Goal: Information Seeking & Learning: Learn about a topic

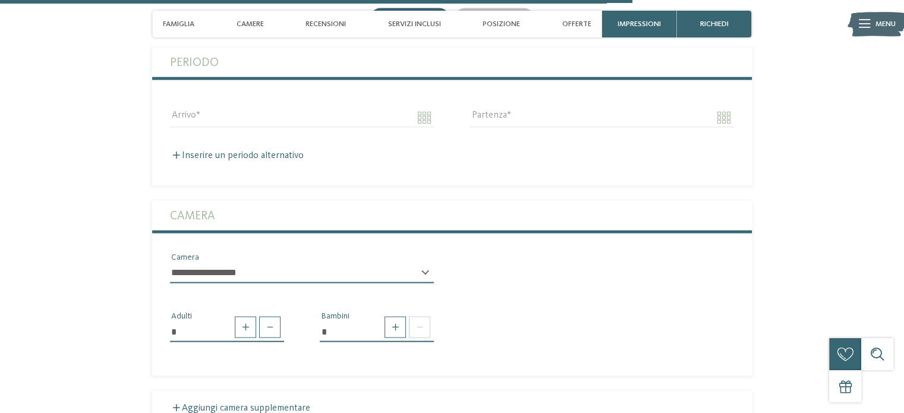
scroll to position [2437, 0]
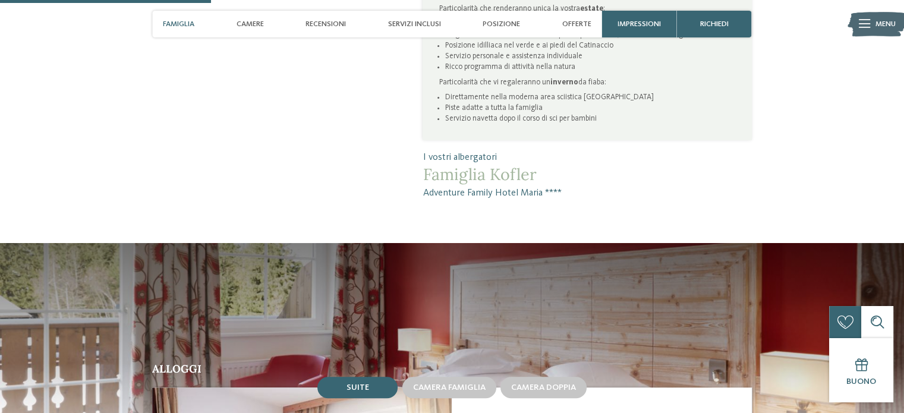
click at [187, 20] on span "Famiglia" at bounding box center [179, 24] width 32 height 9
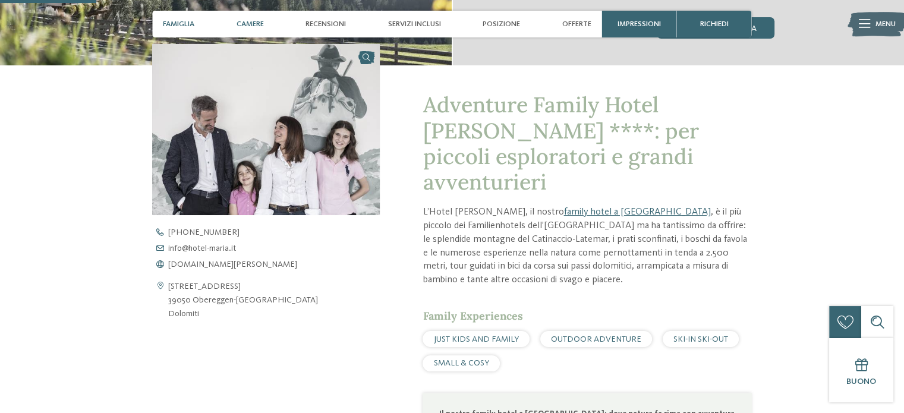
click at [238, 23] on span "Camere" at bounding box center [250, 24] width 27 height 9
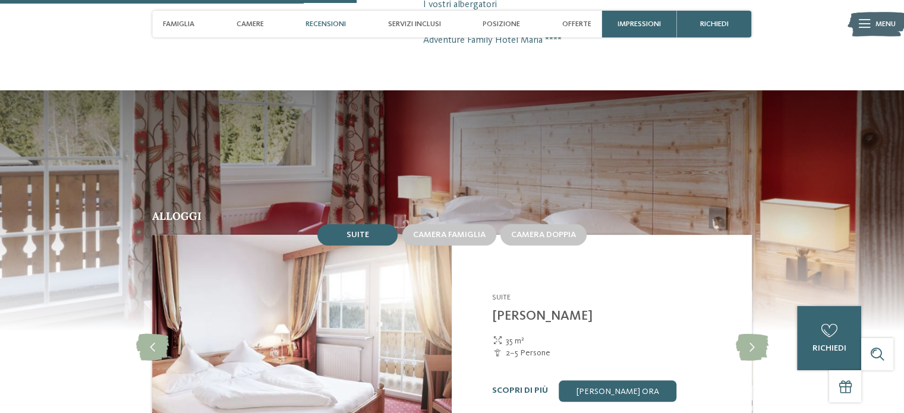
scroll to position [924, 0]
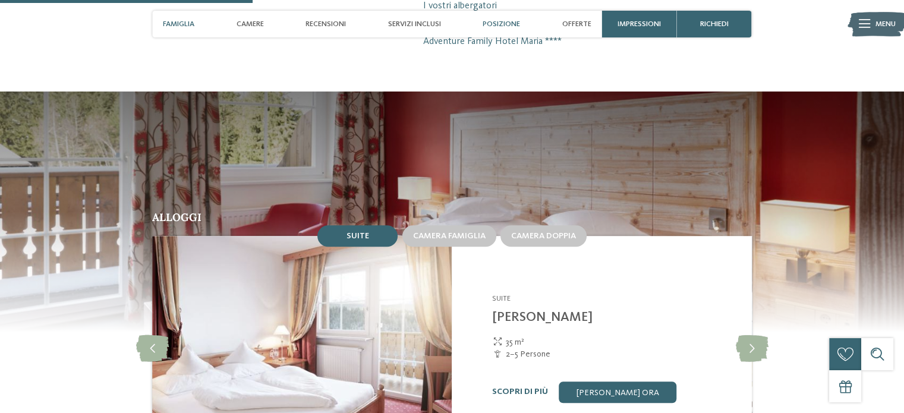
click at [492, 26] on span "Posizione" at bounding box center [501, 24] width 37 height 9
click at [495, 23] on span "Posizione" at bounding box center [501, 24] width 37 height 9
click at [397, 23] on span "Servizi inclusi" at bounding box center [414, 24] width 53 height 9
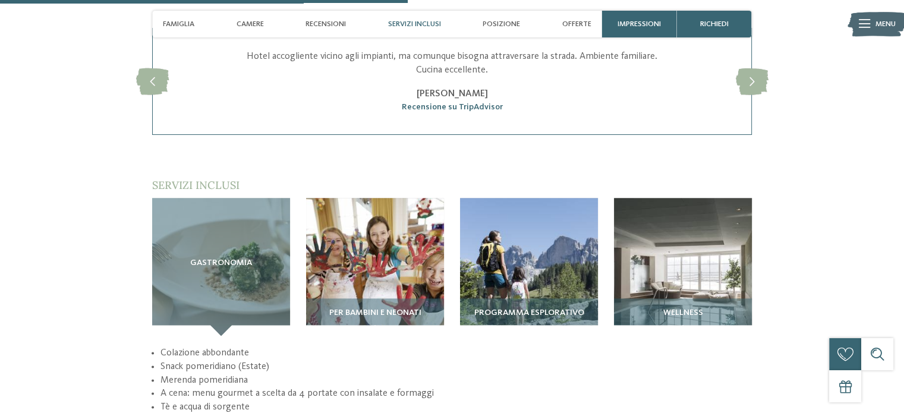
scroll to position [1504, 0]
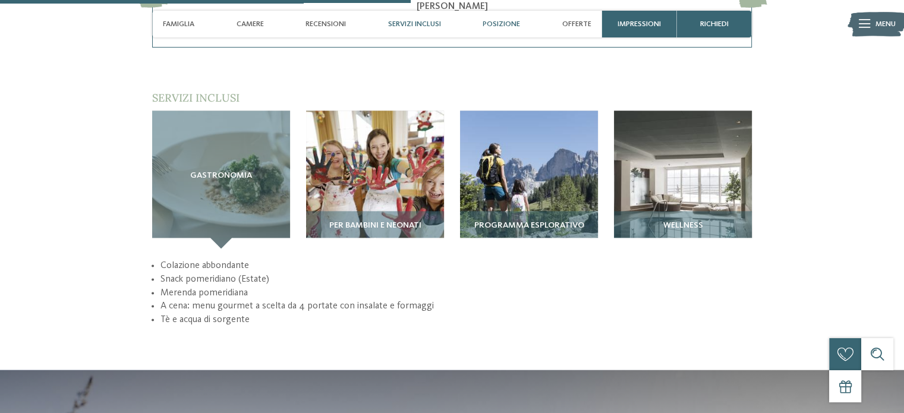
click at [487, 21] on span "Posizione" at bounding box center [501, 24] width 37 height 9
click at [574, 20] on span "Offerte" at bounding box center [576, 24] width 29 height 9
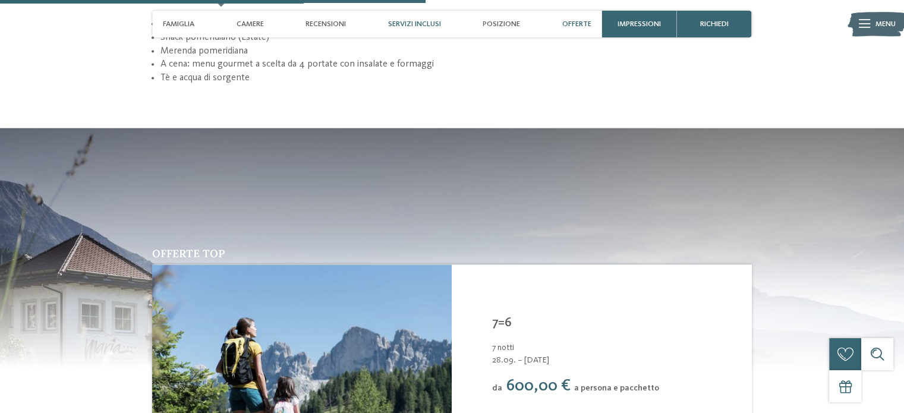
scroll to position [1783, 0]
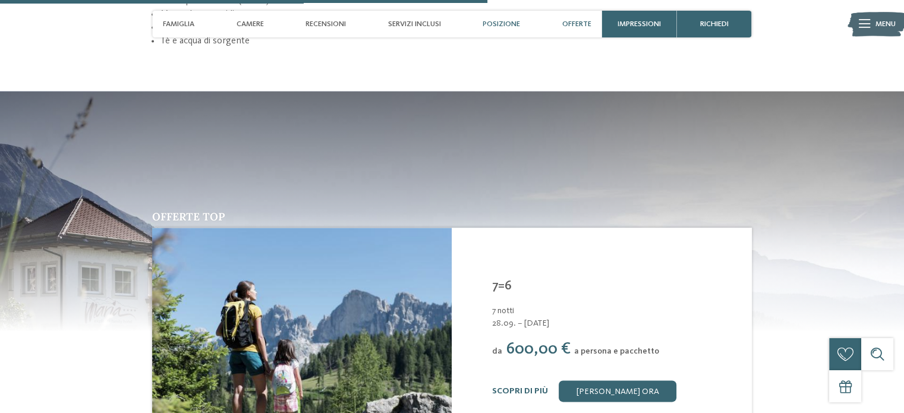
click at [511, 17] on div "Posizione" at bounding box center [501, 24] width 48 height 27
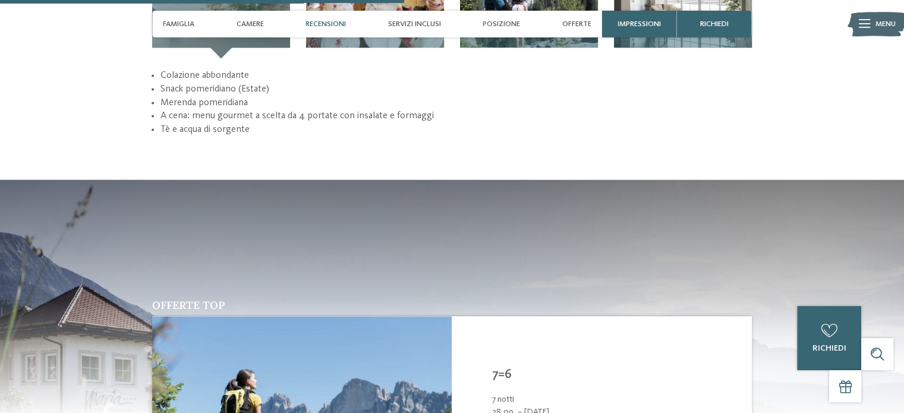
scroll to position [1492, 0]
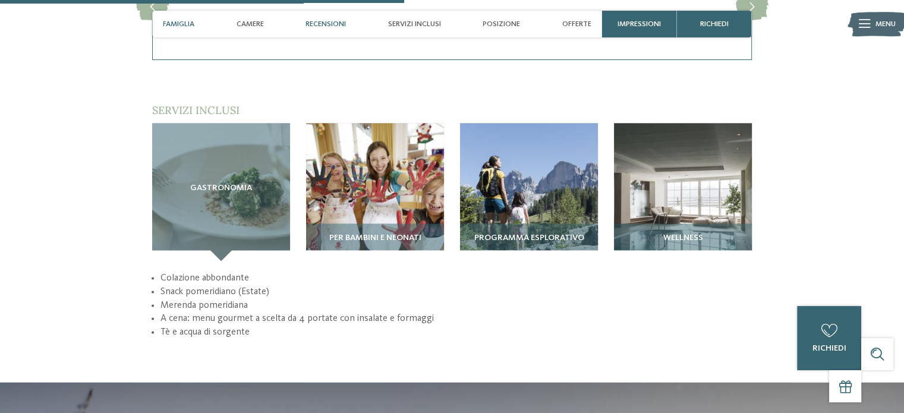
click at [185, 20] on span "Famiglia" at bounding box center [179, 24] width 32 height 9
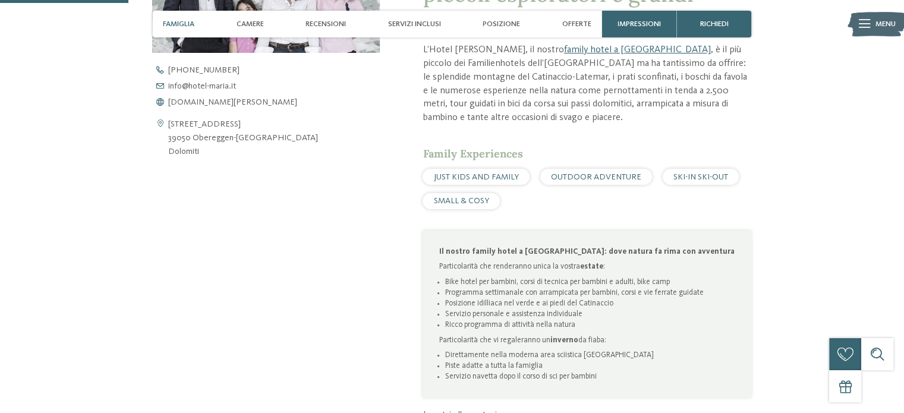
scroll to position [531, 0]
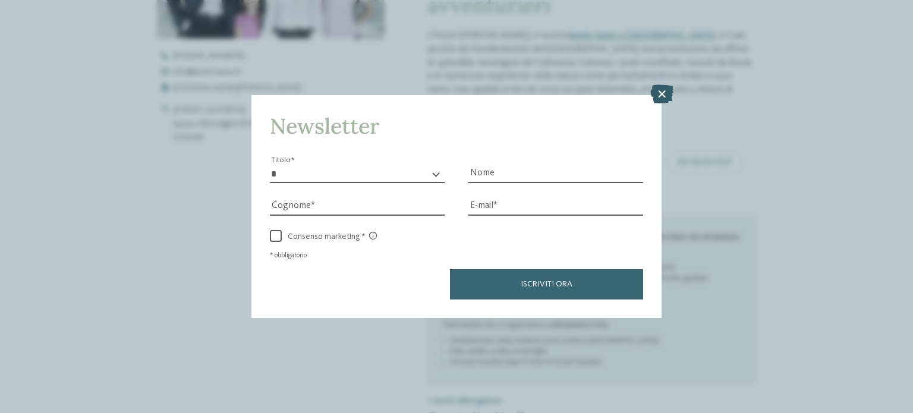
click at [661, 91] on icon at bounding box center [661, 93] width 23 height 19
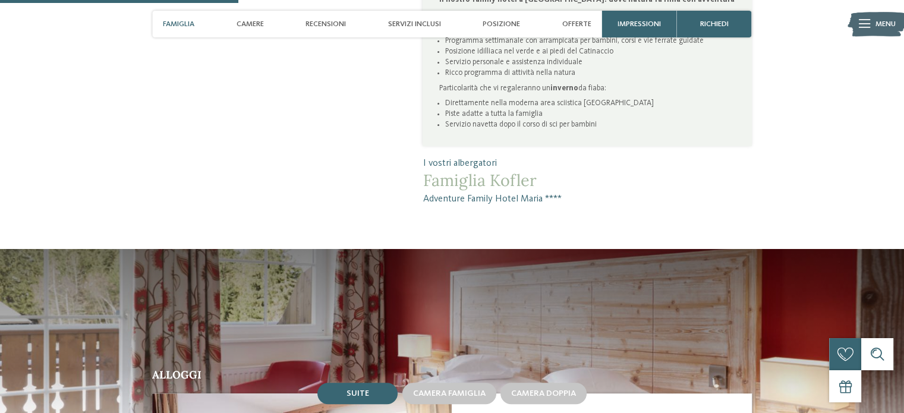
scroll to position [887, 0]
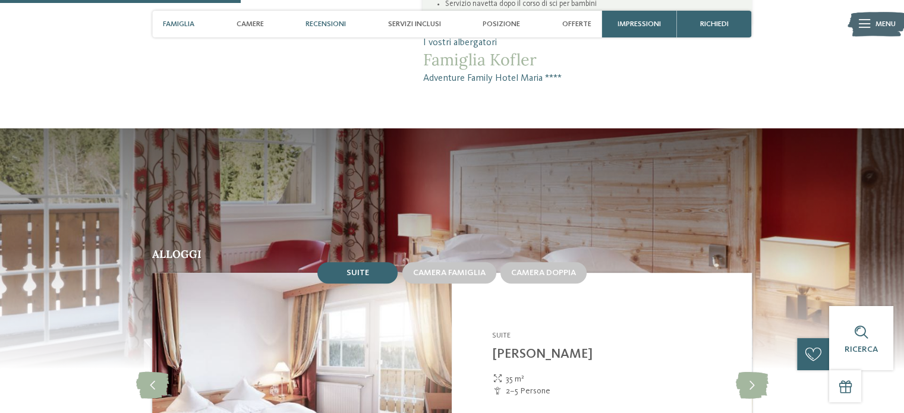
click at [330, 23] on span "Recensioni" at bounding box center [326, 24] width 40 height 9
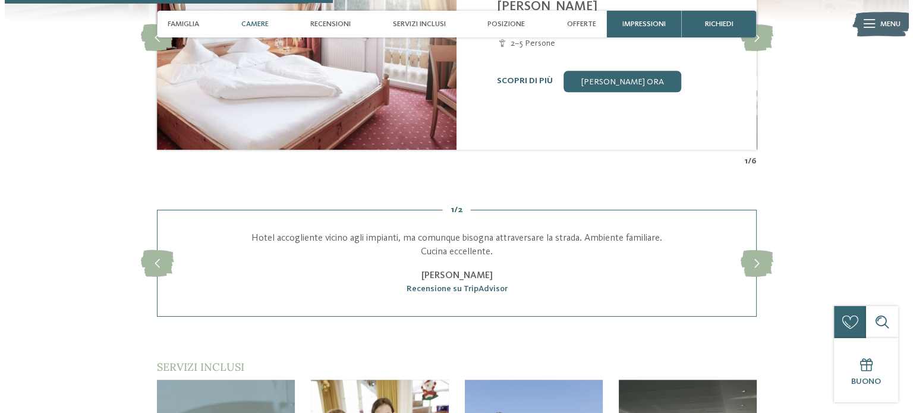
scroll to position [1176, 0]
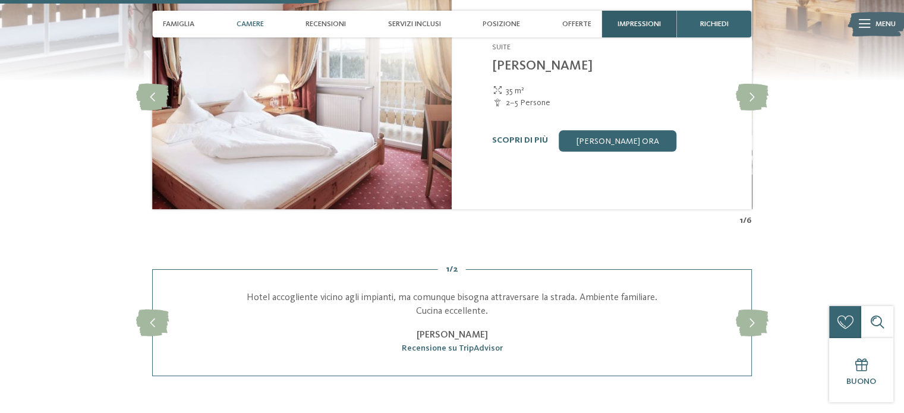
click at [635, 23] on span "Impressioni" at bounding box center [639, 24] width 43 height 9
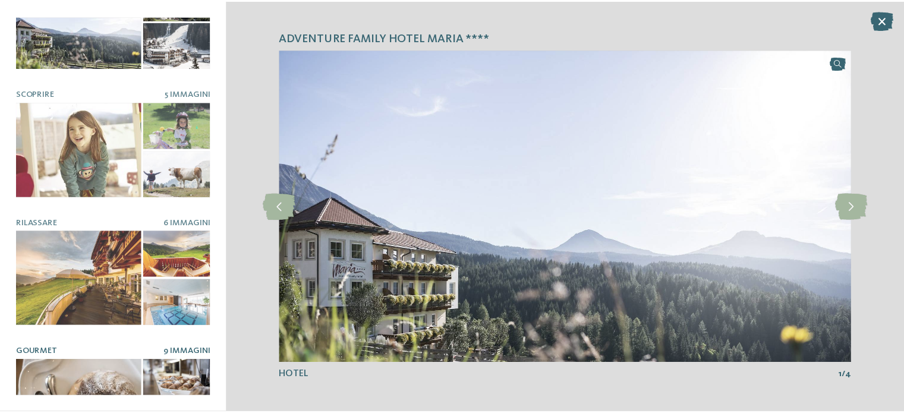
scroll to position [0, 0]
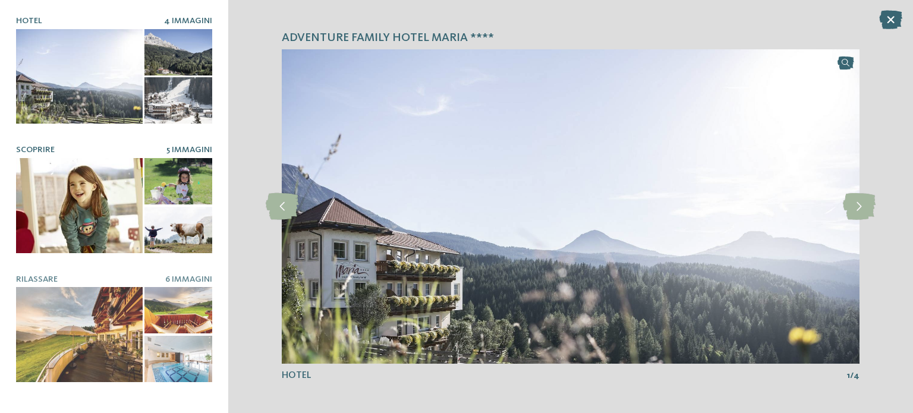
click at [51, 154] on article "Scoprire 5 Immagini" at bounding box center [114, 199] width 196 height 108
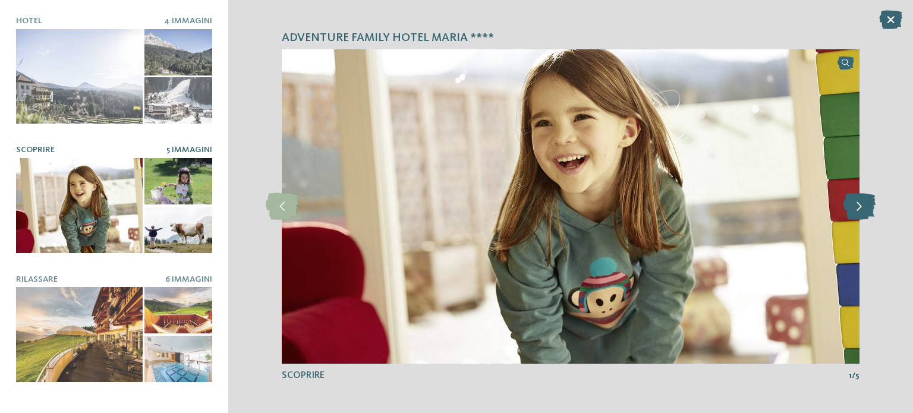
click at [865, 206] on icon at bounding box center [859, 206] width 33 height 27
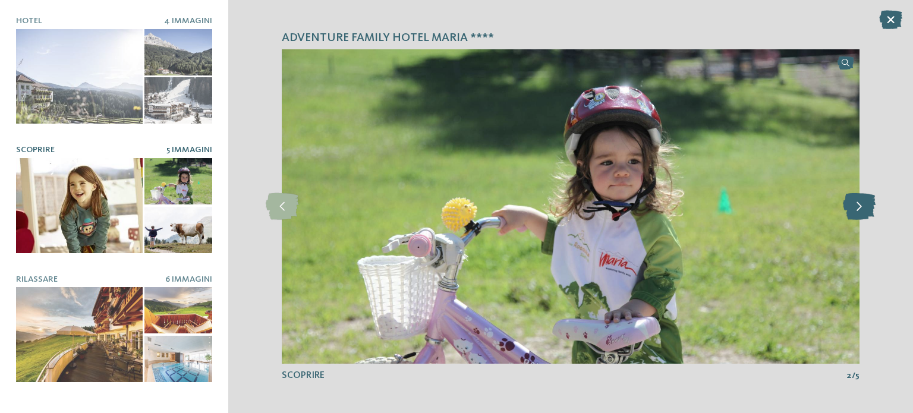
click at [865, 206] on icon at bounding box center [859, 206] width 33 height 27
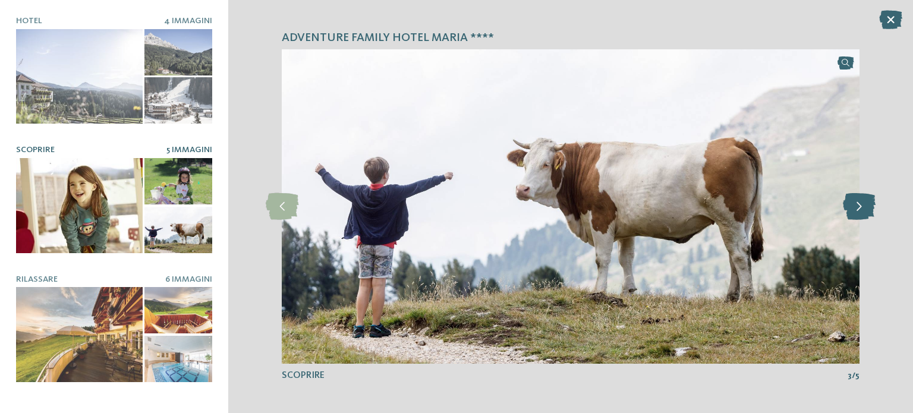
click at [865, 206] on icon at bounding box center [859, 206] width 33 height 27
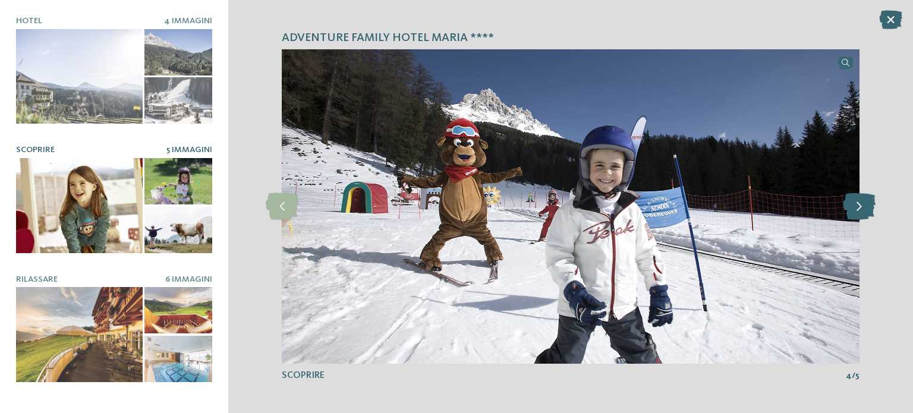
click at [864, 204] on icon at bounding box center [859, 206] width 33 height 27
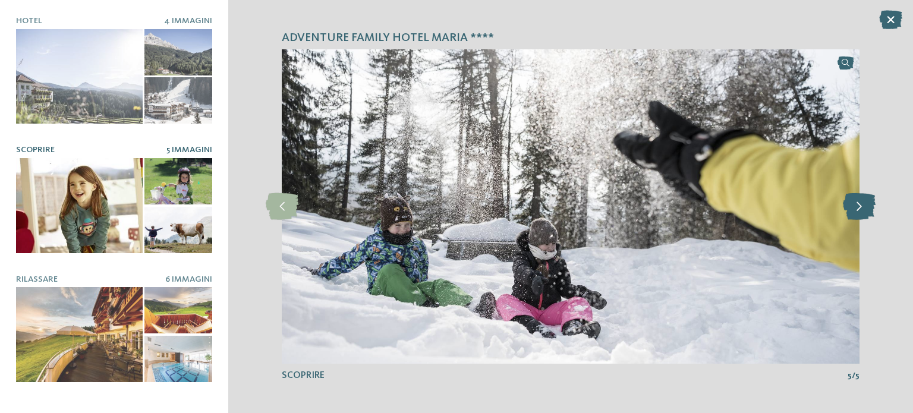
click at [864, 204] on icon at bounding box center [859, 206] width 33 height 27
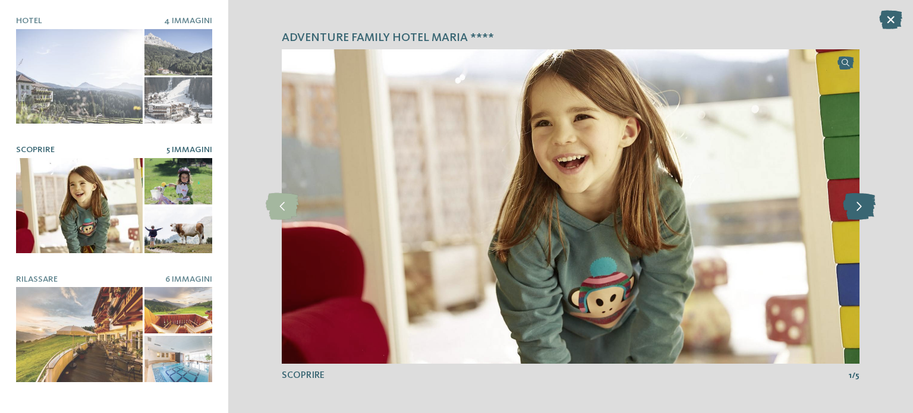
click at [864, 204] on icon at bounding box center [859, 206] width 33 height 27
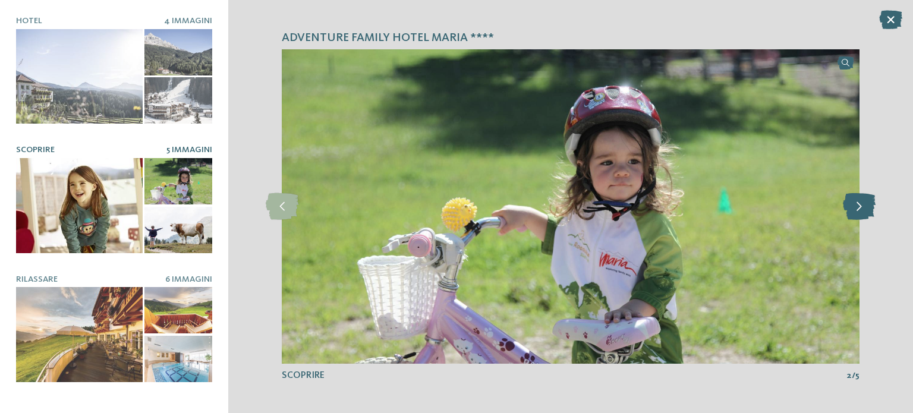
click at [864, 204] on icon at bounding box center [859, 206] width 33 height 27
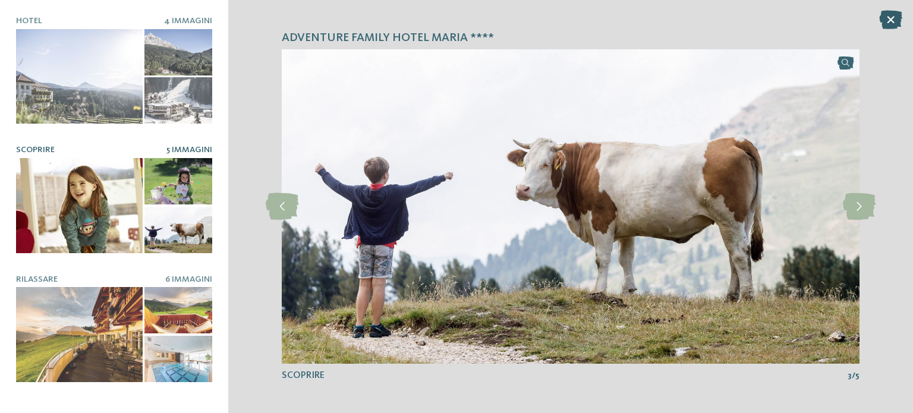
click at [893, 15] on icon at bounding box center [890, 19] width 23 height 19
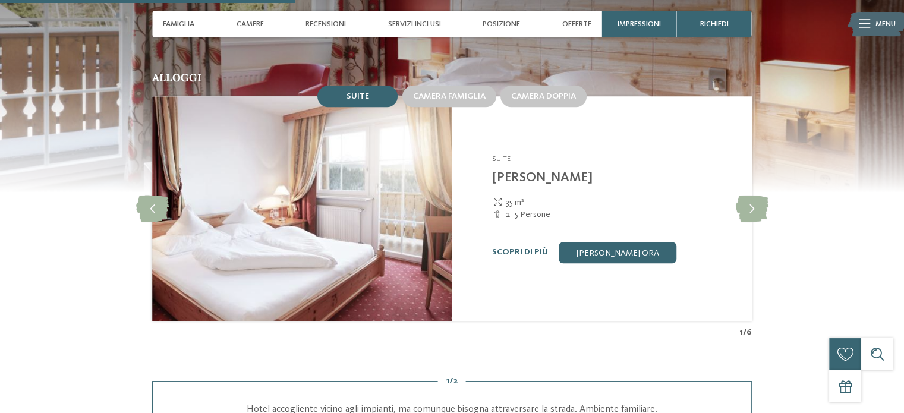
scroll to position [1057, 0]
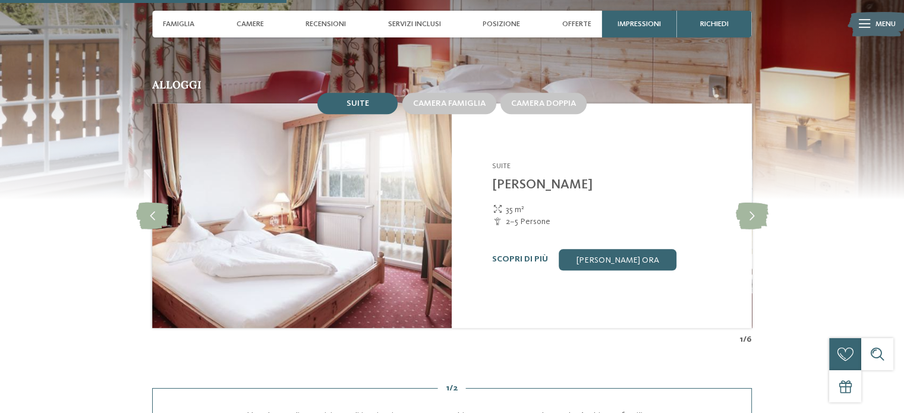
click at [369, 180] on img at bounding box center [302, 215] width 300 height 225
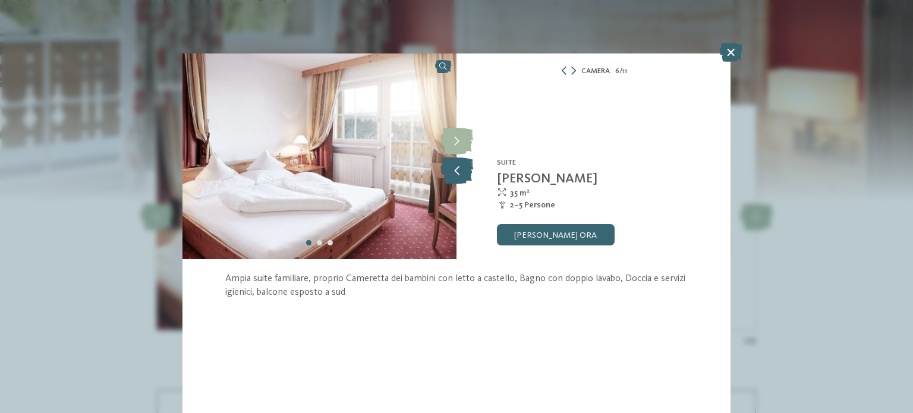
click at [456, 173] on icon at bounding box center [456, 171] width 33 height 27
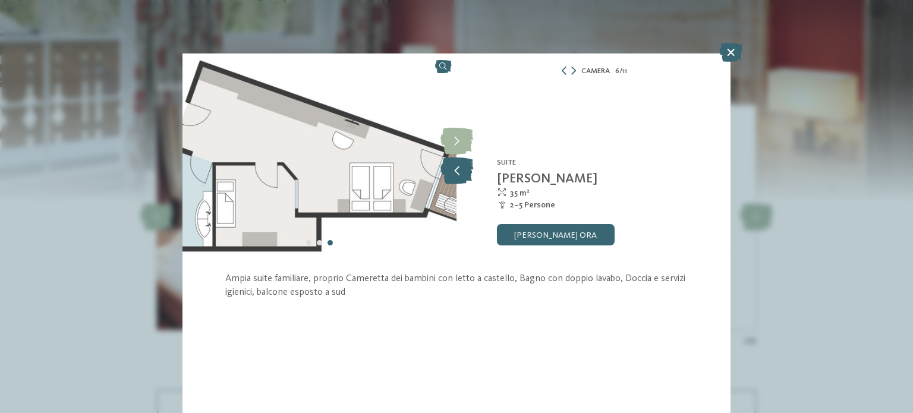
click at [451, 176] on icon at bounding box center [456, 171] width 33 height 27
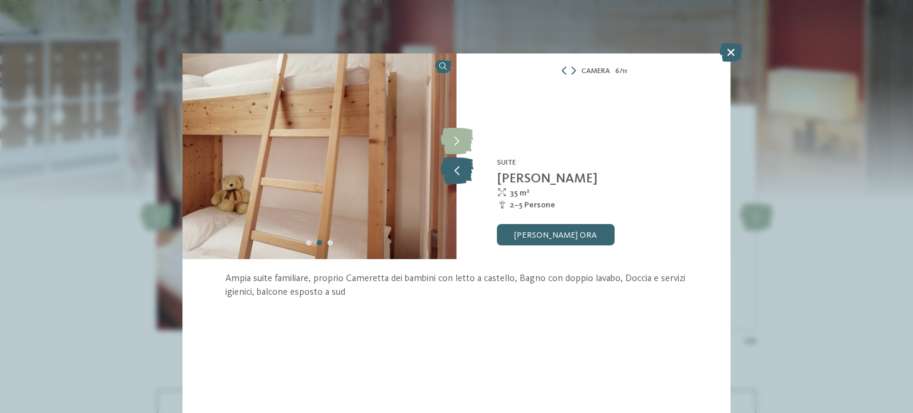
click at [451, 176] on icon at bounding box center [456, 171] width 33 height 27
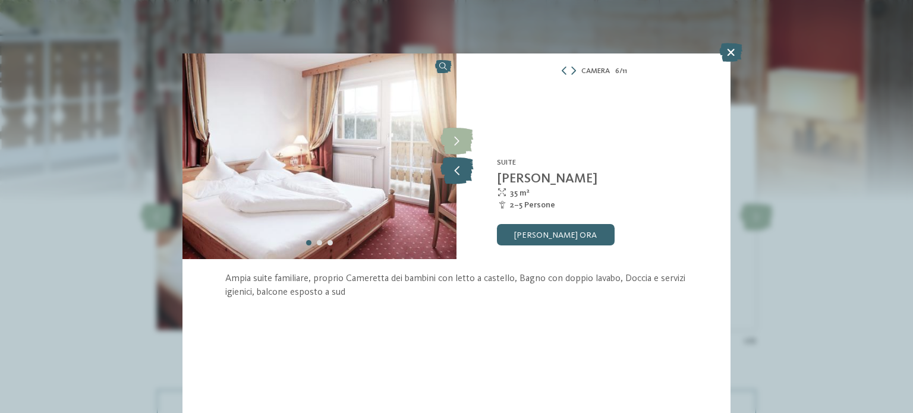
click at [451, 176] on icon at bounding box center [456, 171] width 33 height 27
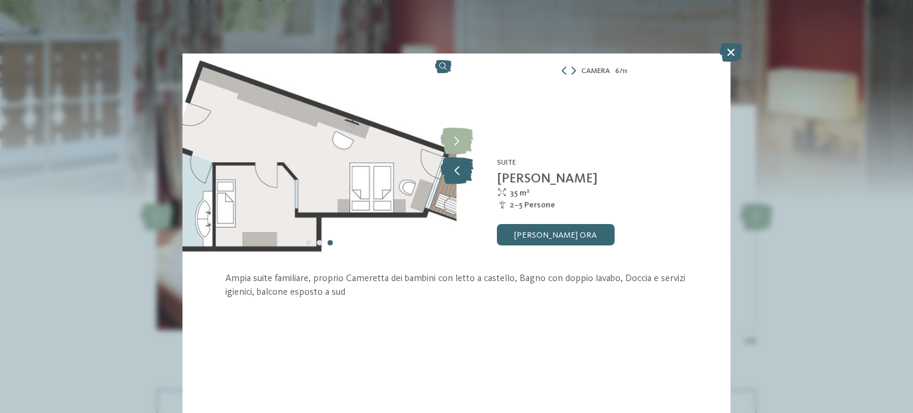
click at [451, 176] on icon at bounding box center [456, 171] width 33 height 27
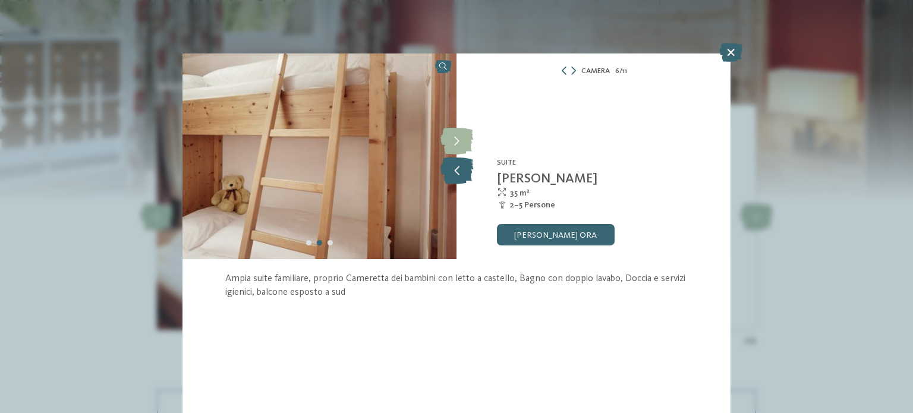
click at [451, 176] on icon at bounding box center [456, 171] width 33 height 27
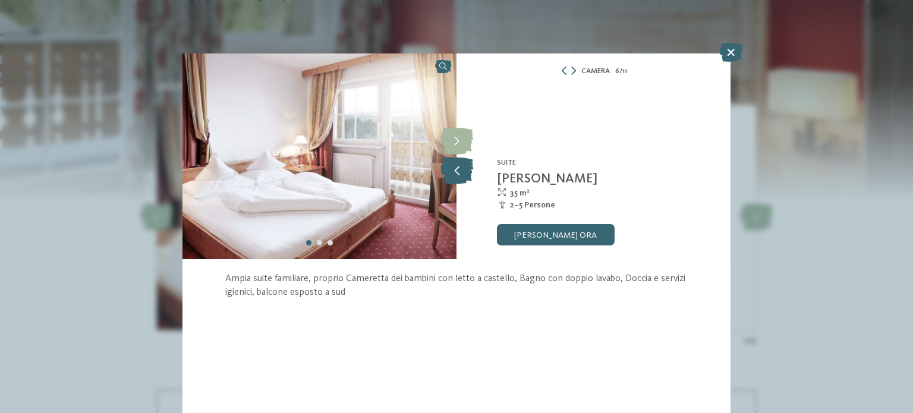
click at [451, 176] on icon at bounding box center [456, 171] width 33 height 27
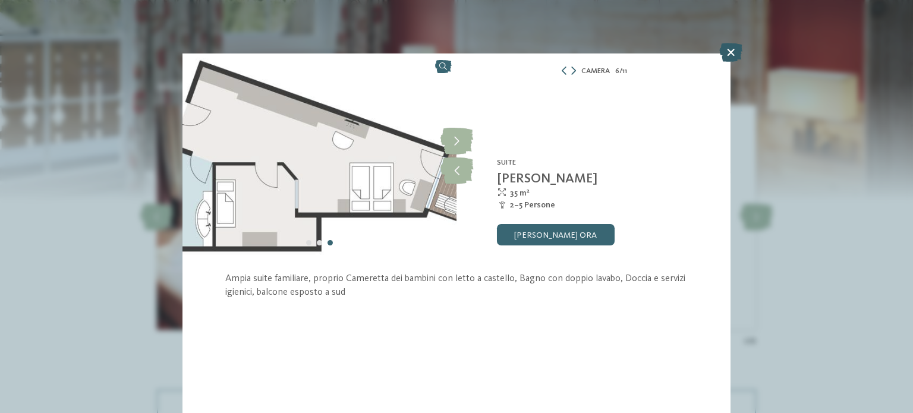
click at [725, 54] on icon at bounding box center [730, 52] width 23 height 19
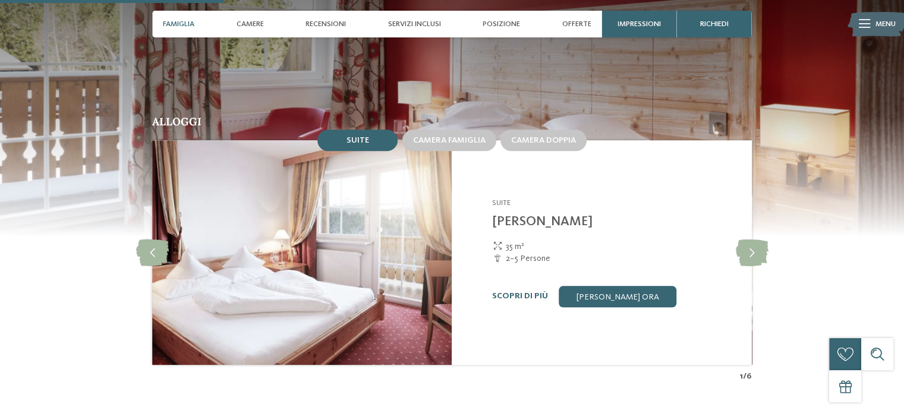
scroll to position [819, 0]
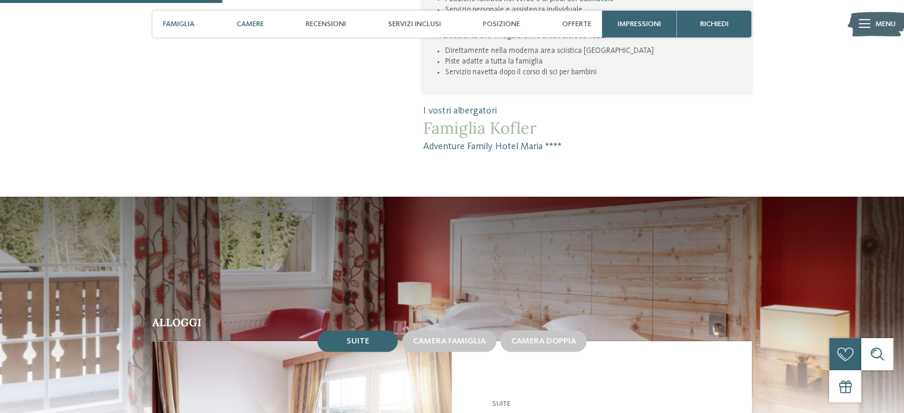
click at [259, 25] on span "Camere" at bounding box center [250, 24] width 27 height 9
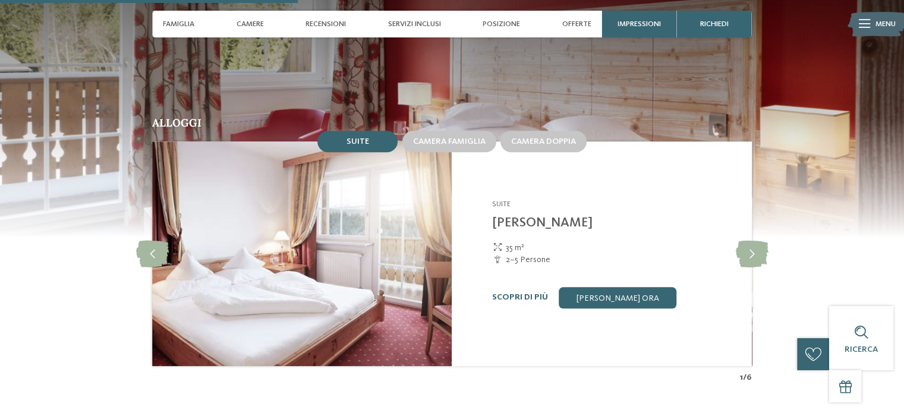
scroll to position [865, 0]
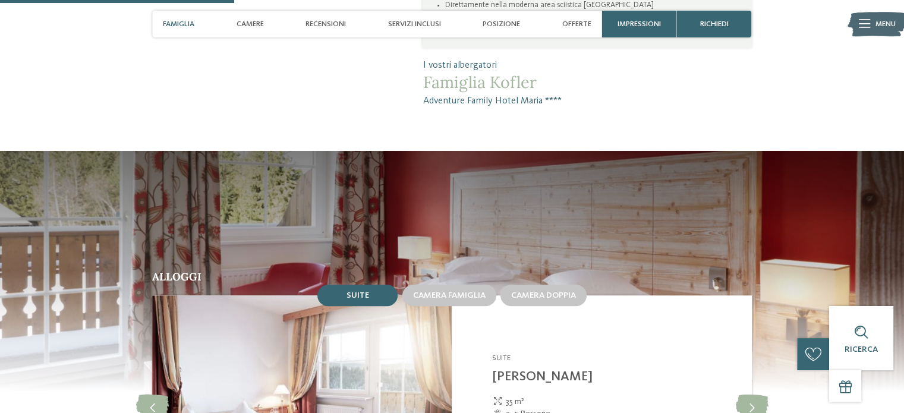
click at [361, 291] on span "Suite" at bounding box center [358, 295] width 23 height 8
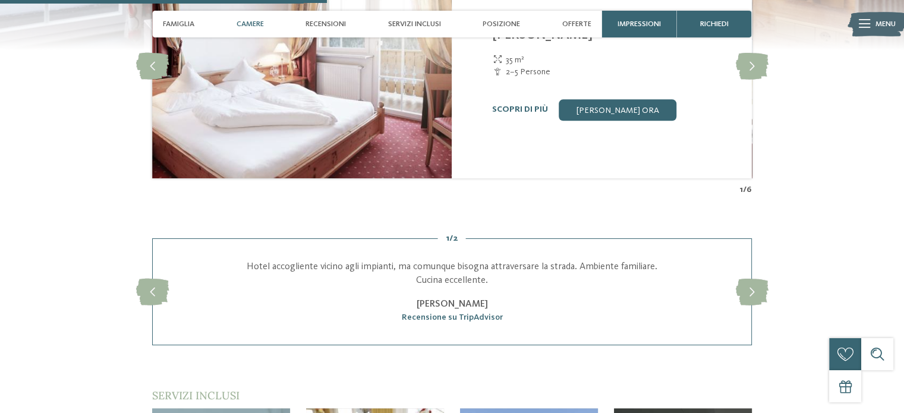
scroll to position [1043, 0]
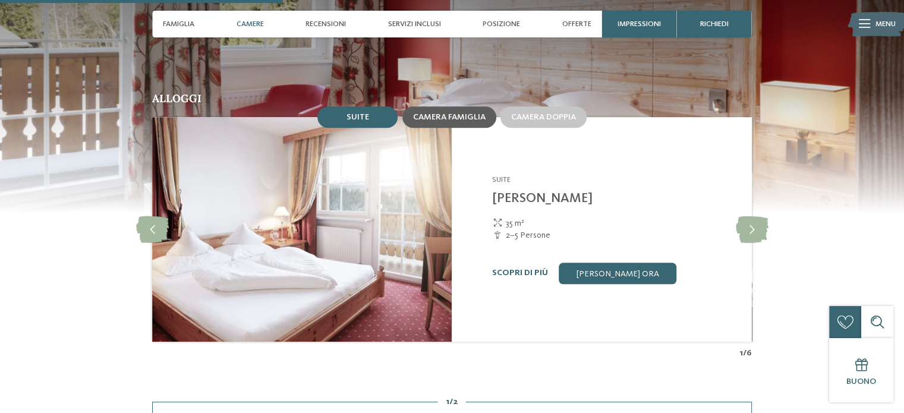
click at [465, 106] on div "Camera famiglia" at bounding box center [449, 116] width 94 height 21
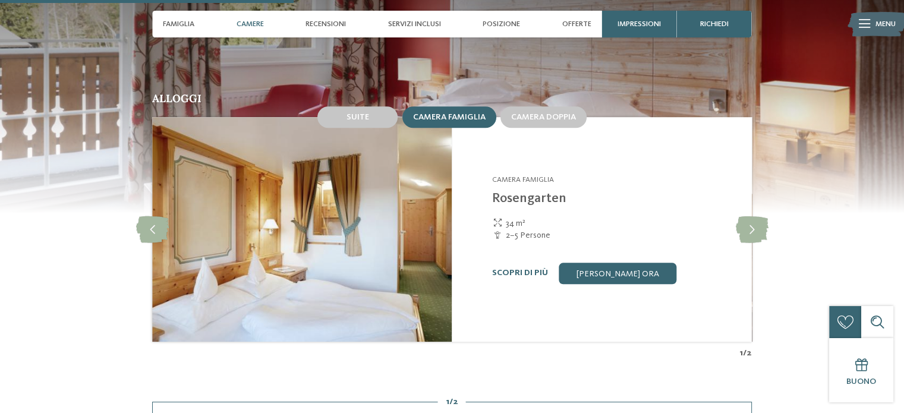
scroll to position [1162, 0]
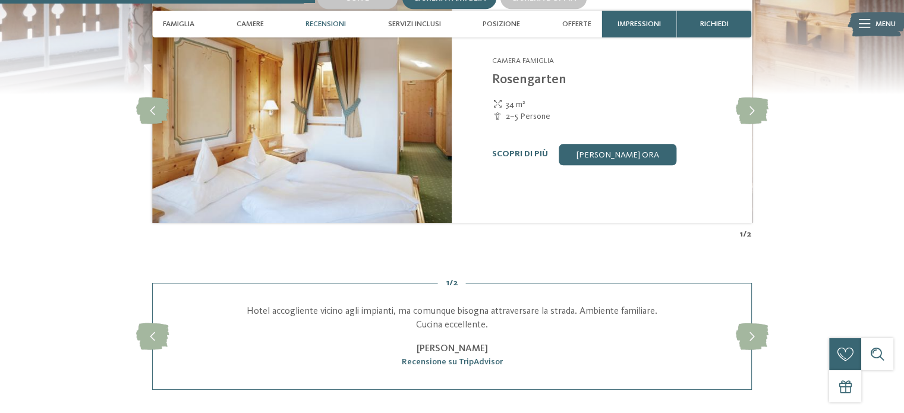
click at [391, 128] on img at bounding box center [302, 110] width 300 height 225
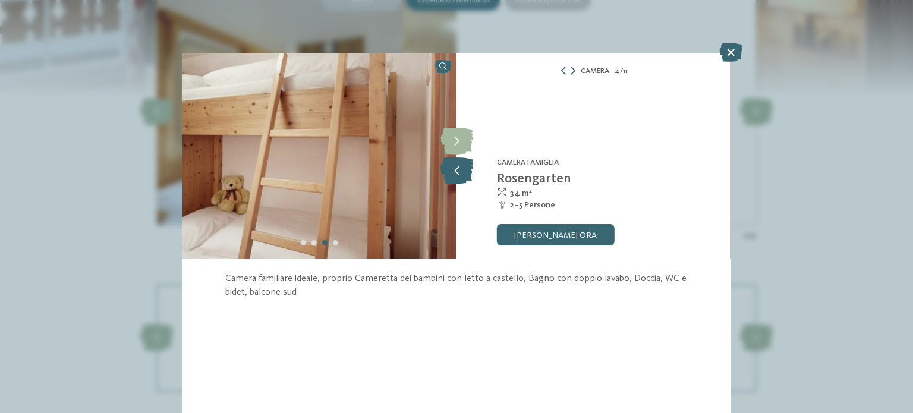
click at [461, 175] on icon at bounding box center [456, 171] width 33 height 27
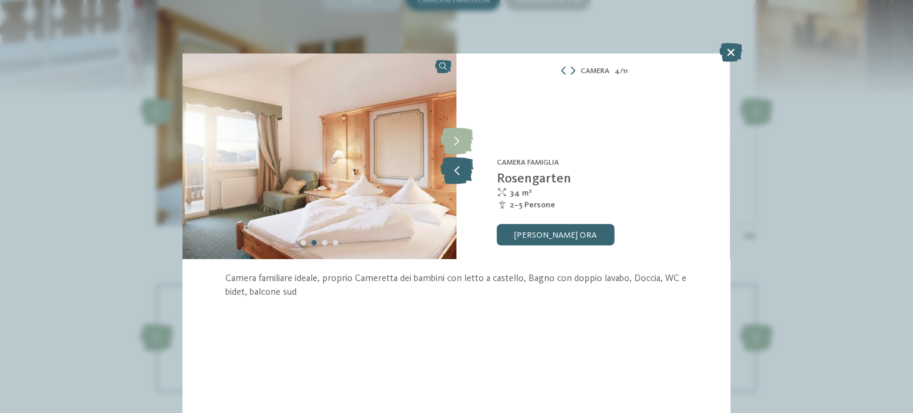
click at [461, 175] on icon at bounding box center [456, 171] width 33 height 27
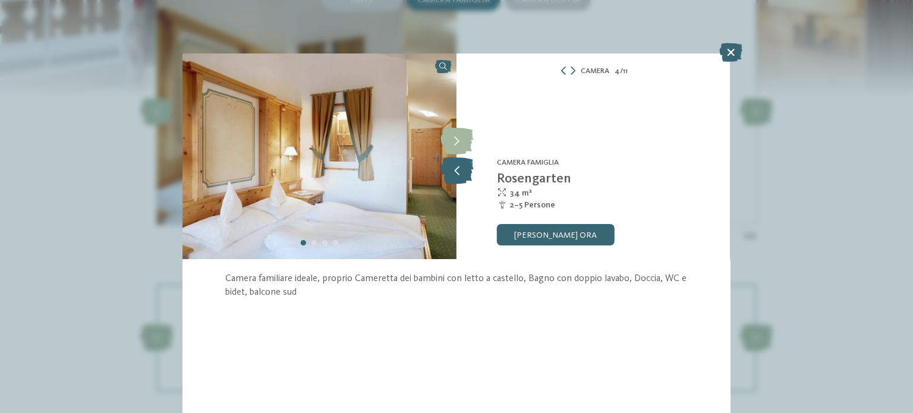
click at [461, 175] on icon at bounding box center [456, 171] width 33 height 27
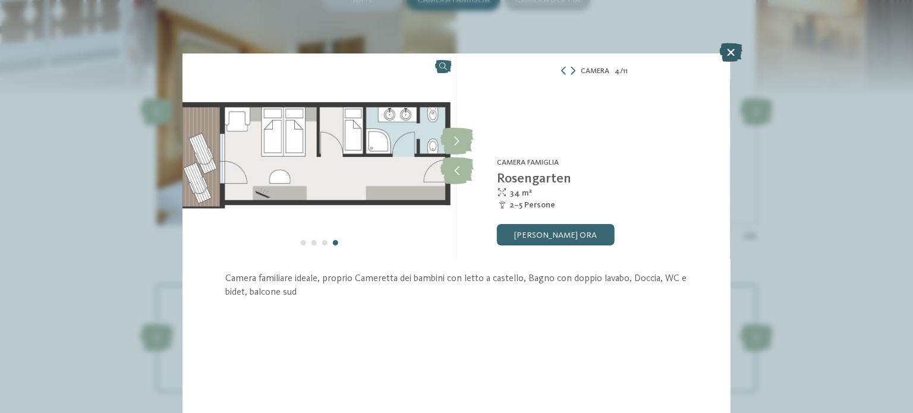
click at [725, 55] on icon at bounding box center [730, 52] width 23 height 19
